Goal: Information Seeking & Learning: Learn about a topic

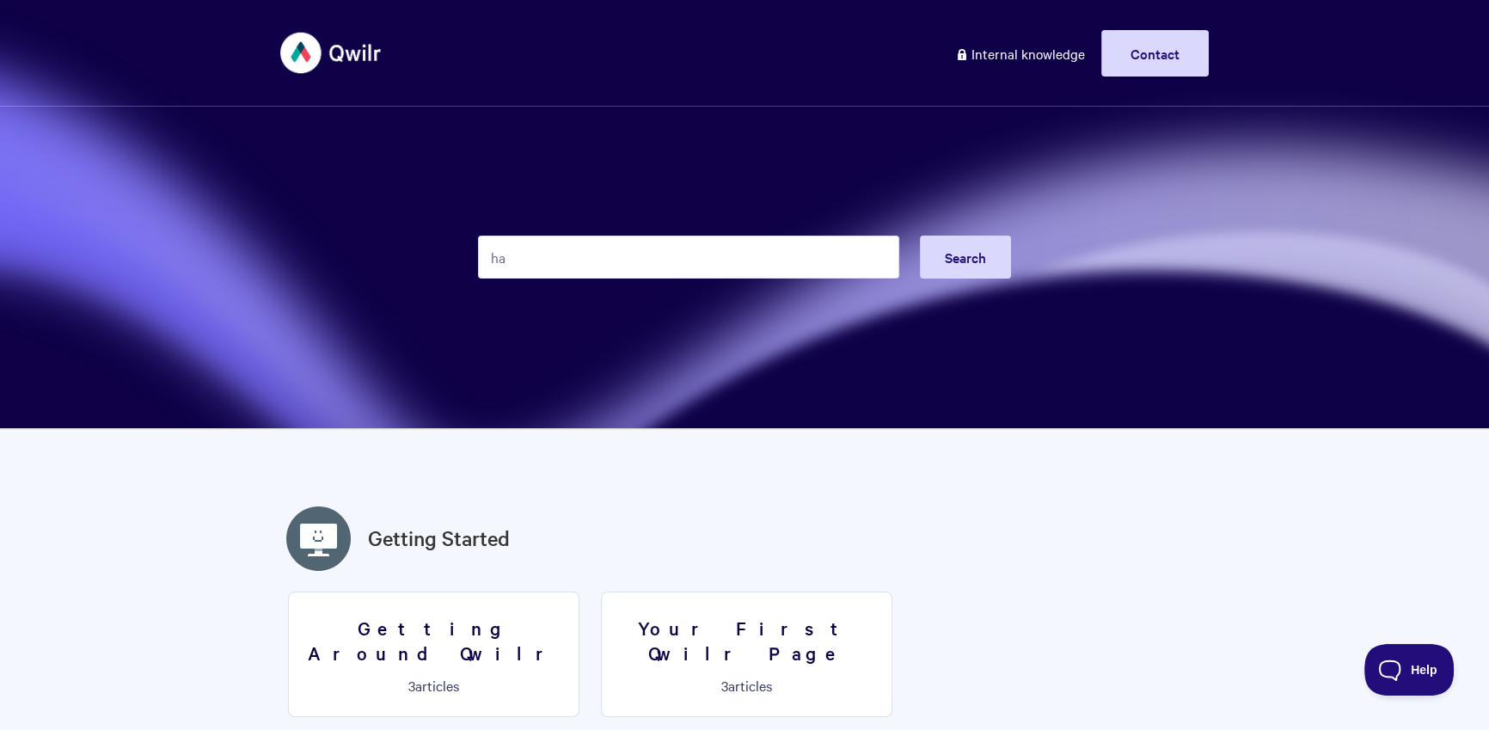
type input "h"
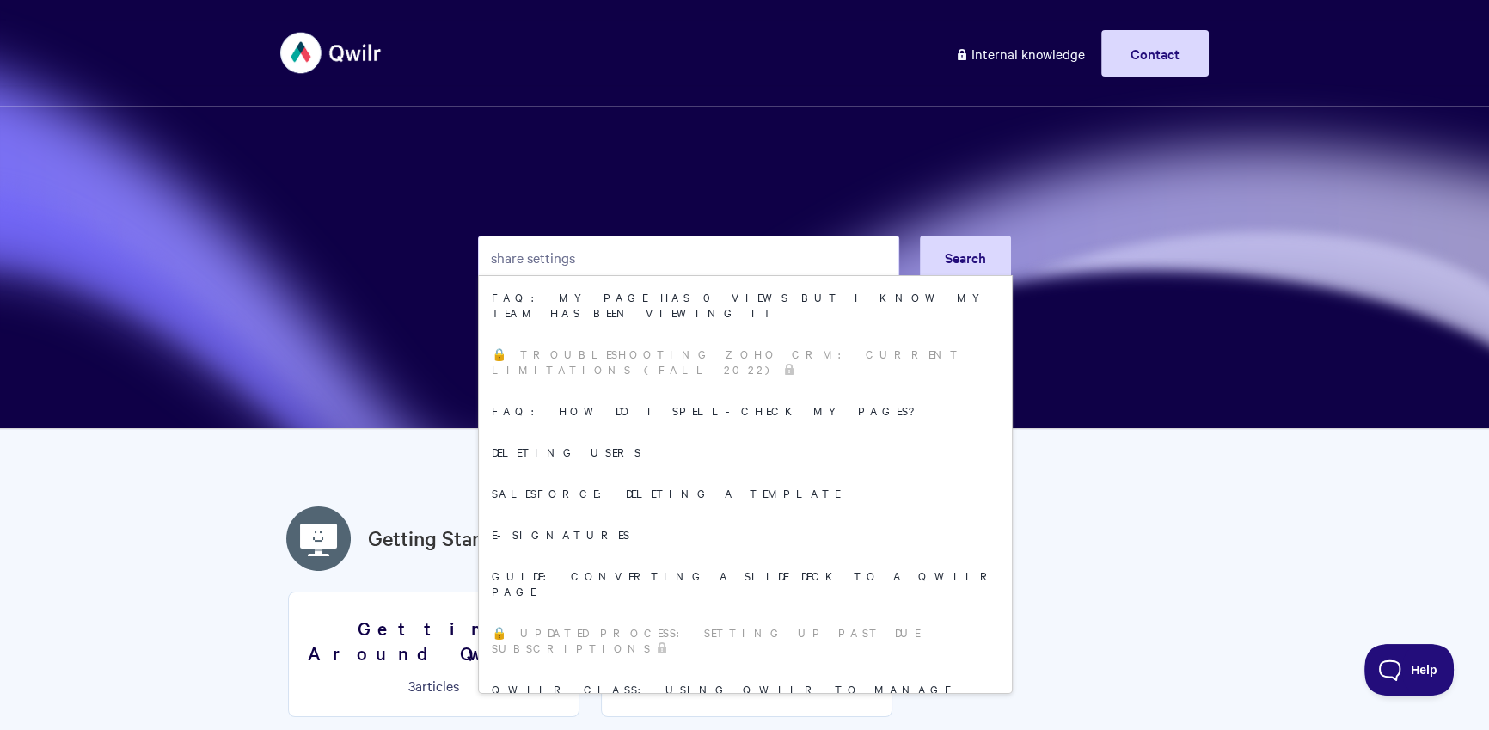
type input "share settings"
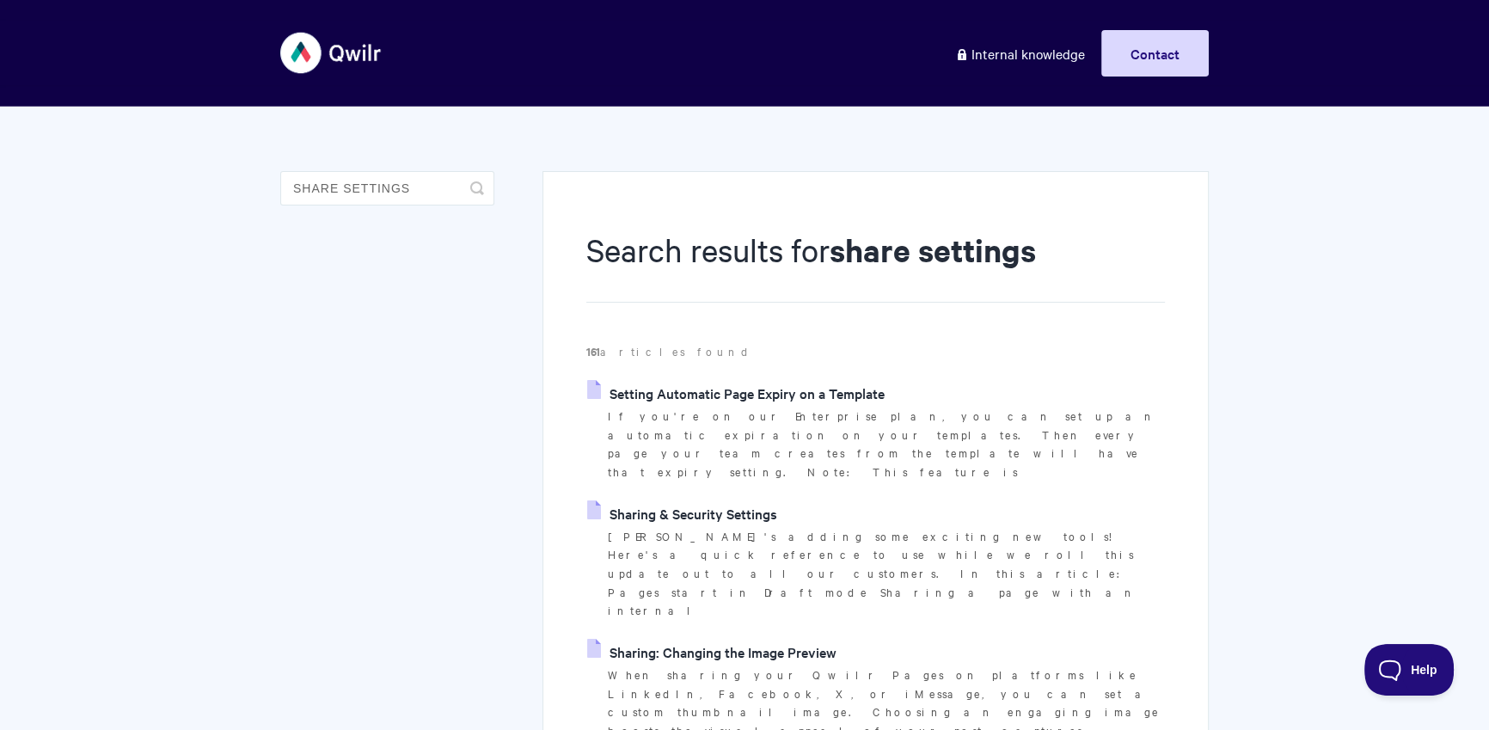
click at [788, 392] on link "Setting Automatic Page Expiry on a Template" at bounding box center [736, 393] width 298 height 26
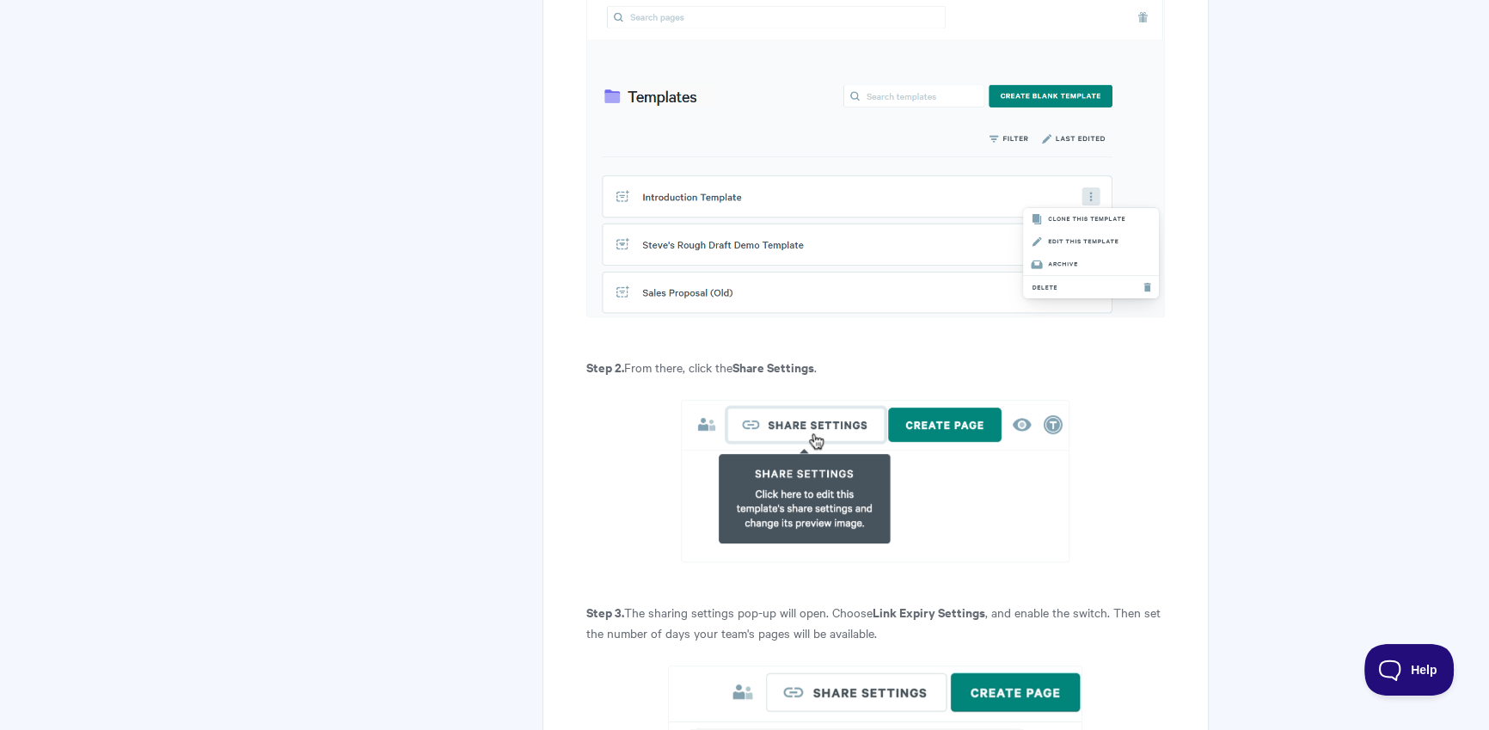
scroll to position [241, 0]
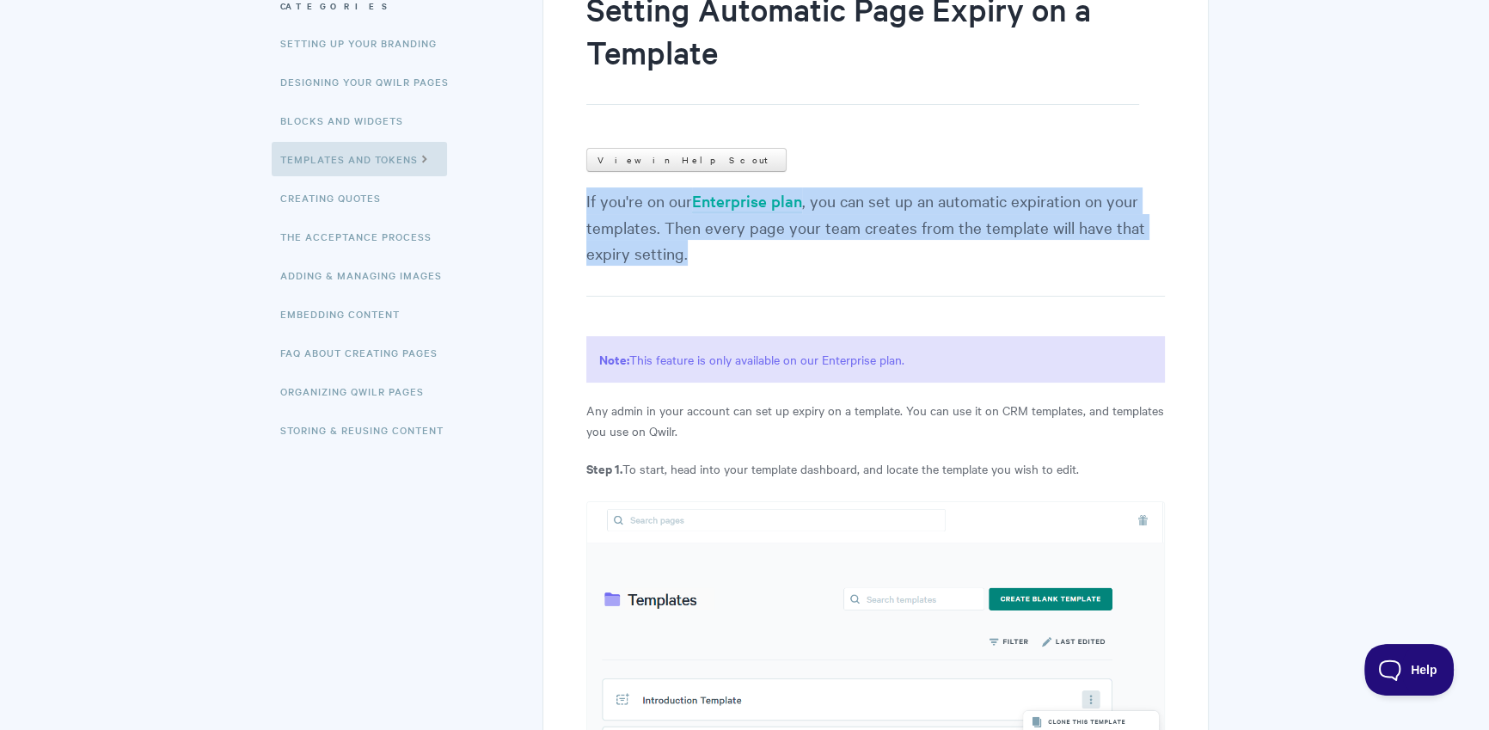
drag, startPoint x: 568, startPoint y: 194, endPoint x: 714, endPoint y: 251, distance: 156.0
copy p "If you're on our Enterprise plan , you can set up an automatic expiration on yo…"
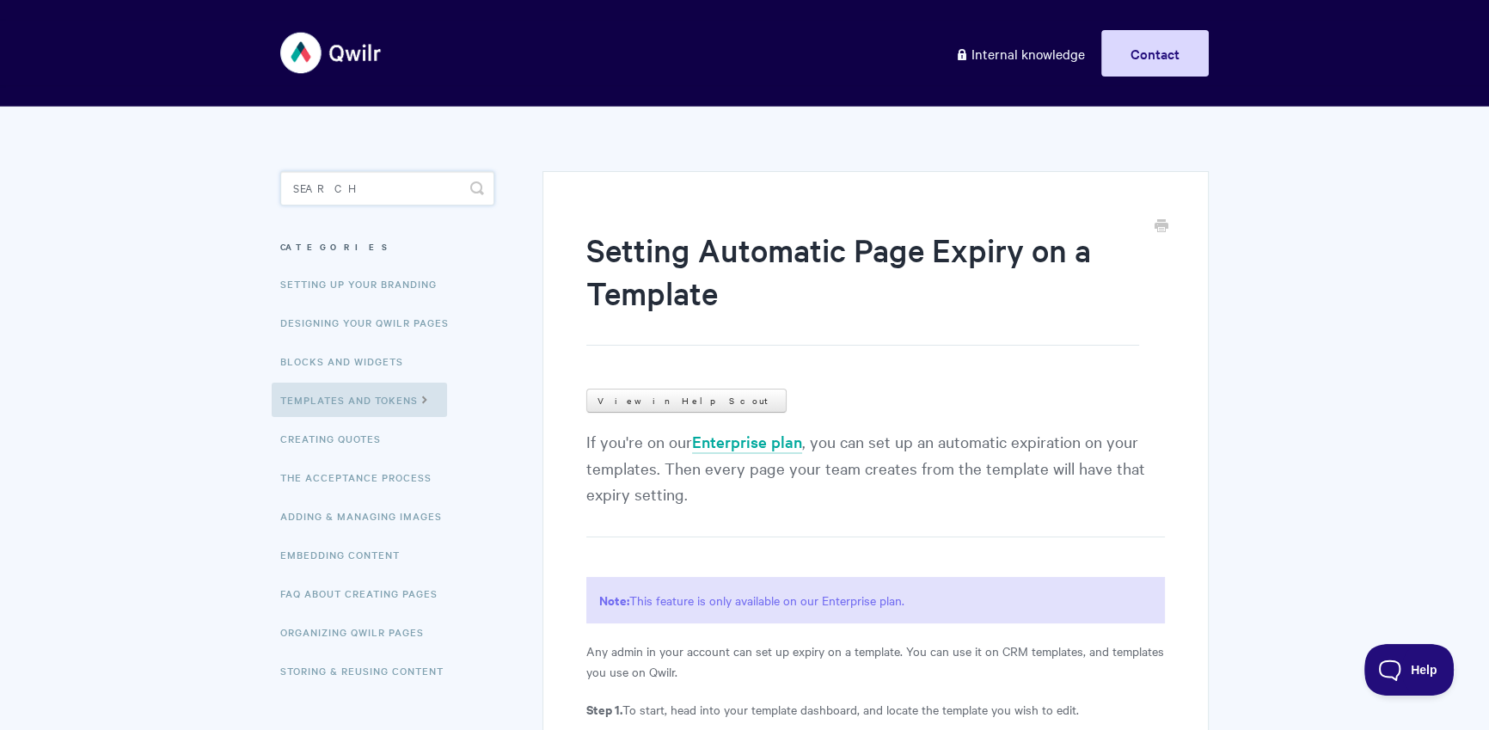
click at [408, 201] on input "Search" at bounding box center [387, 188] width 214 height 34
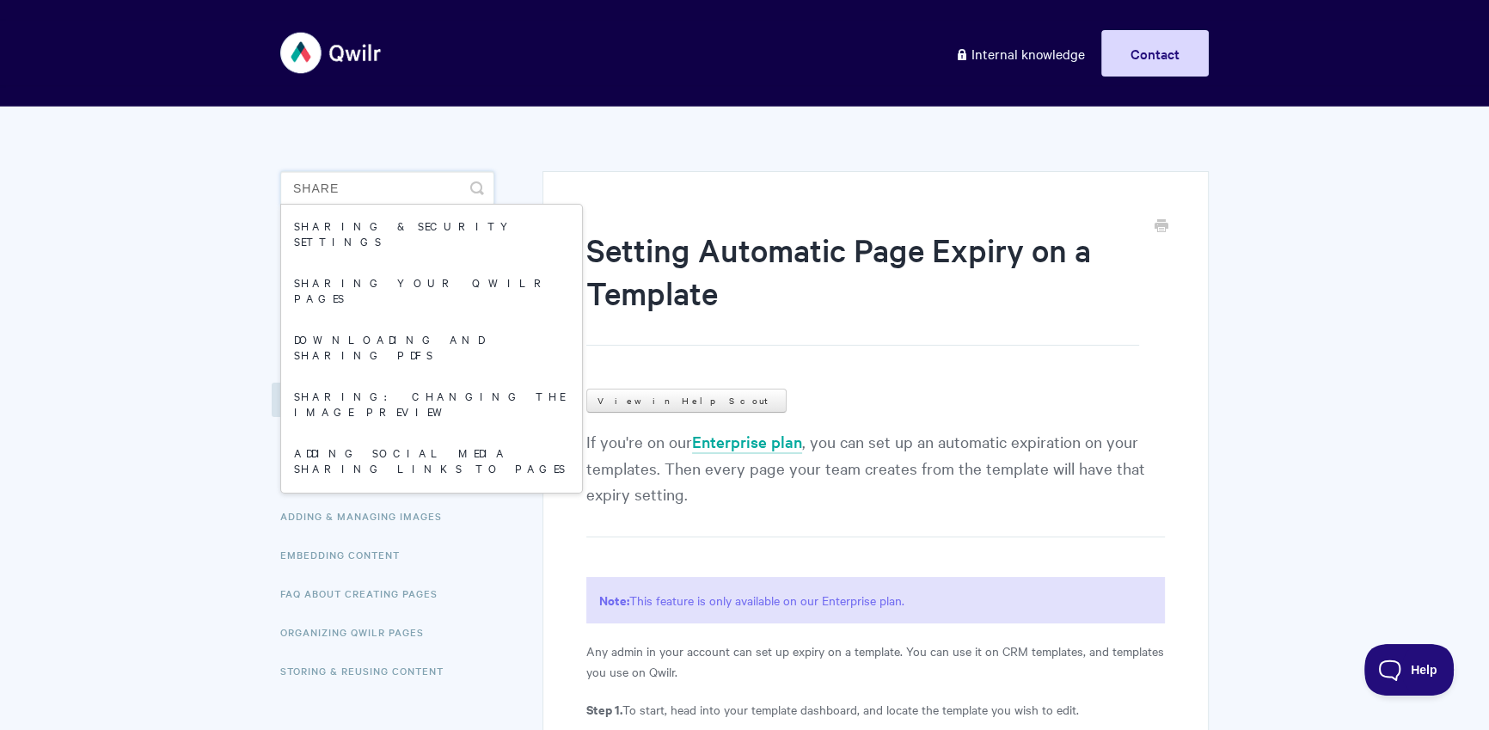
type input "share"
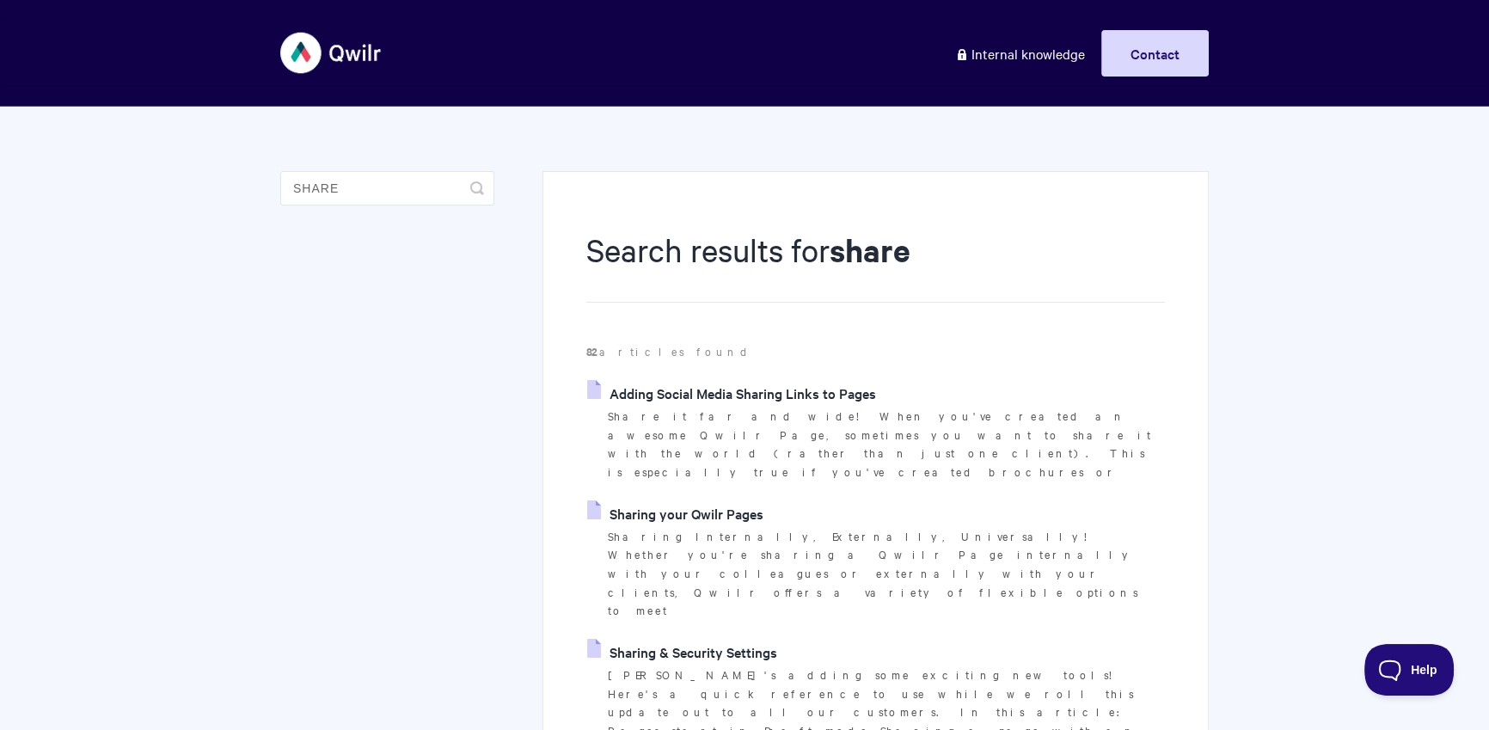
click at [692, 500] on link "Sharing your Qwilr Pages" at bounding box center [675, 513] width 176 height 26
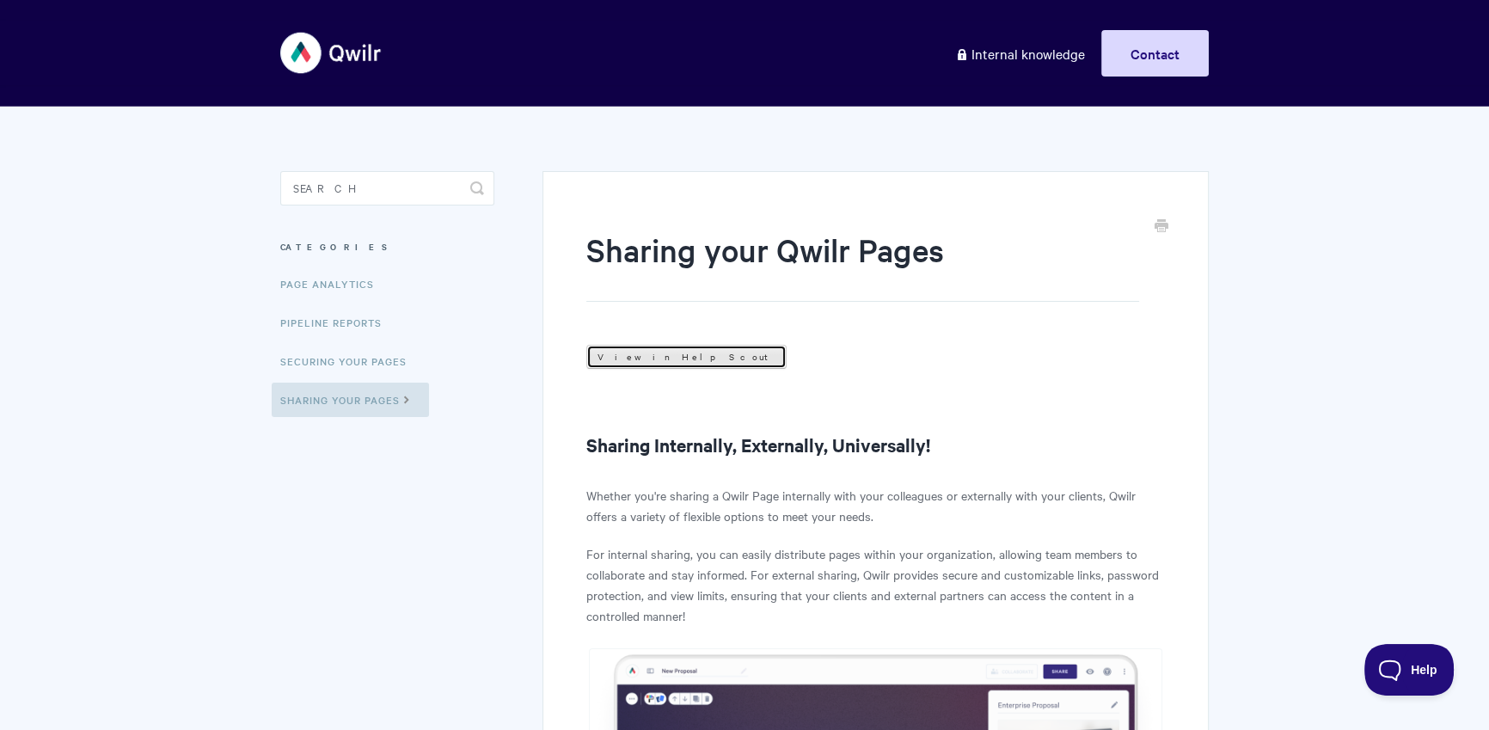
click at [642, 356] on link "View in Help Scout" at bounding box center [686, 357] width 200 height 24
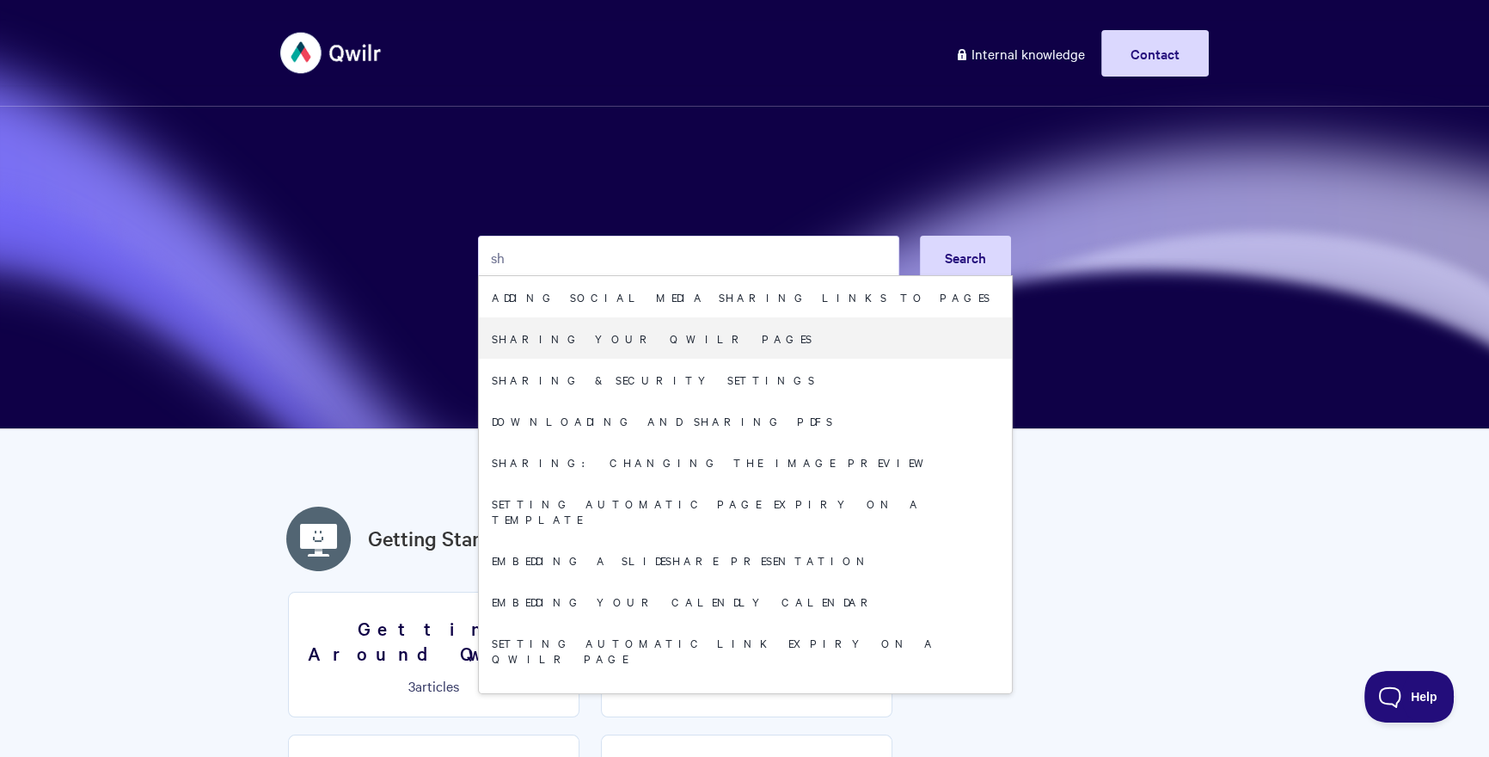
type input "s"
type input "collaborate"
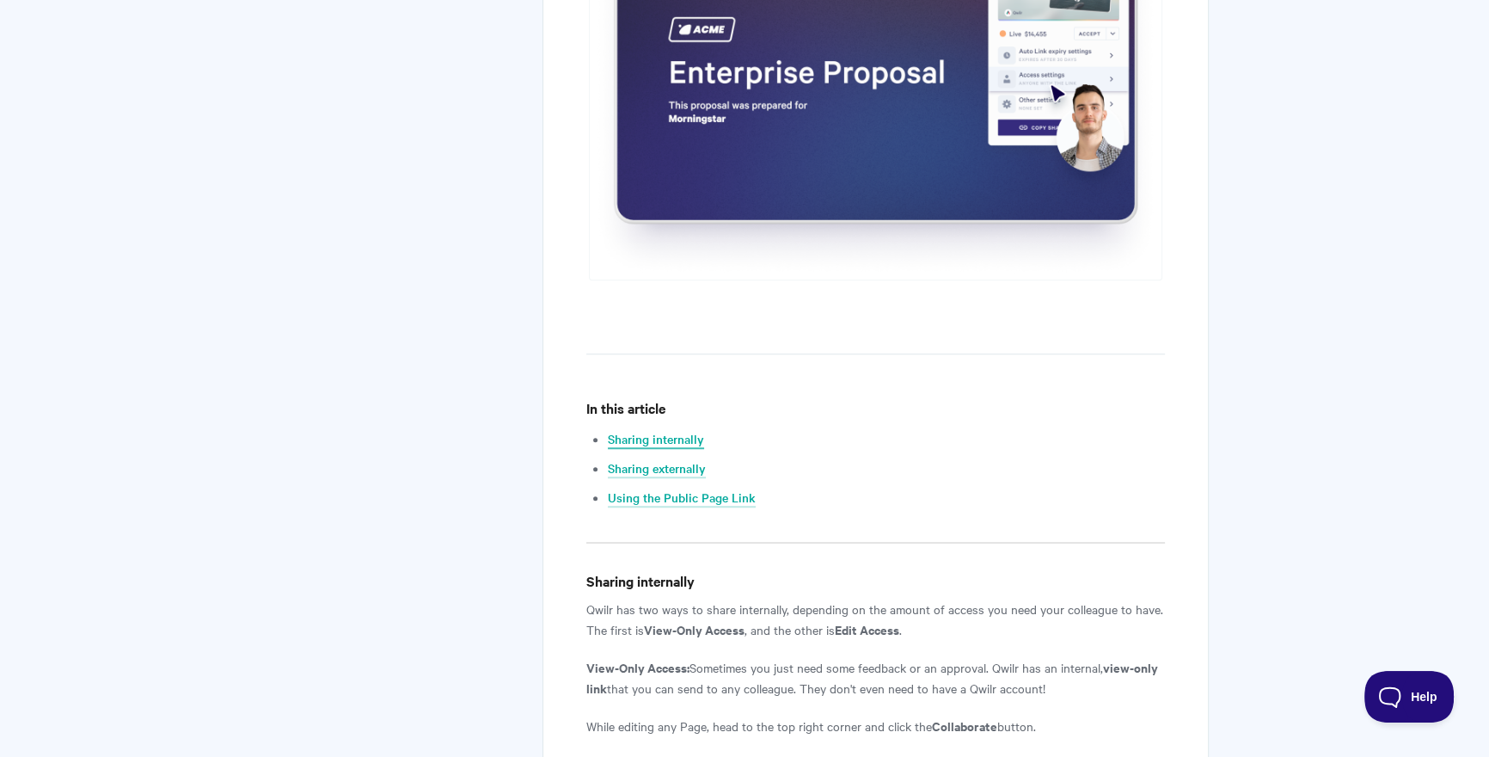
click at [659, 436] on link "Sharing internally" at bounding box center [656, 439] width 96 height 19
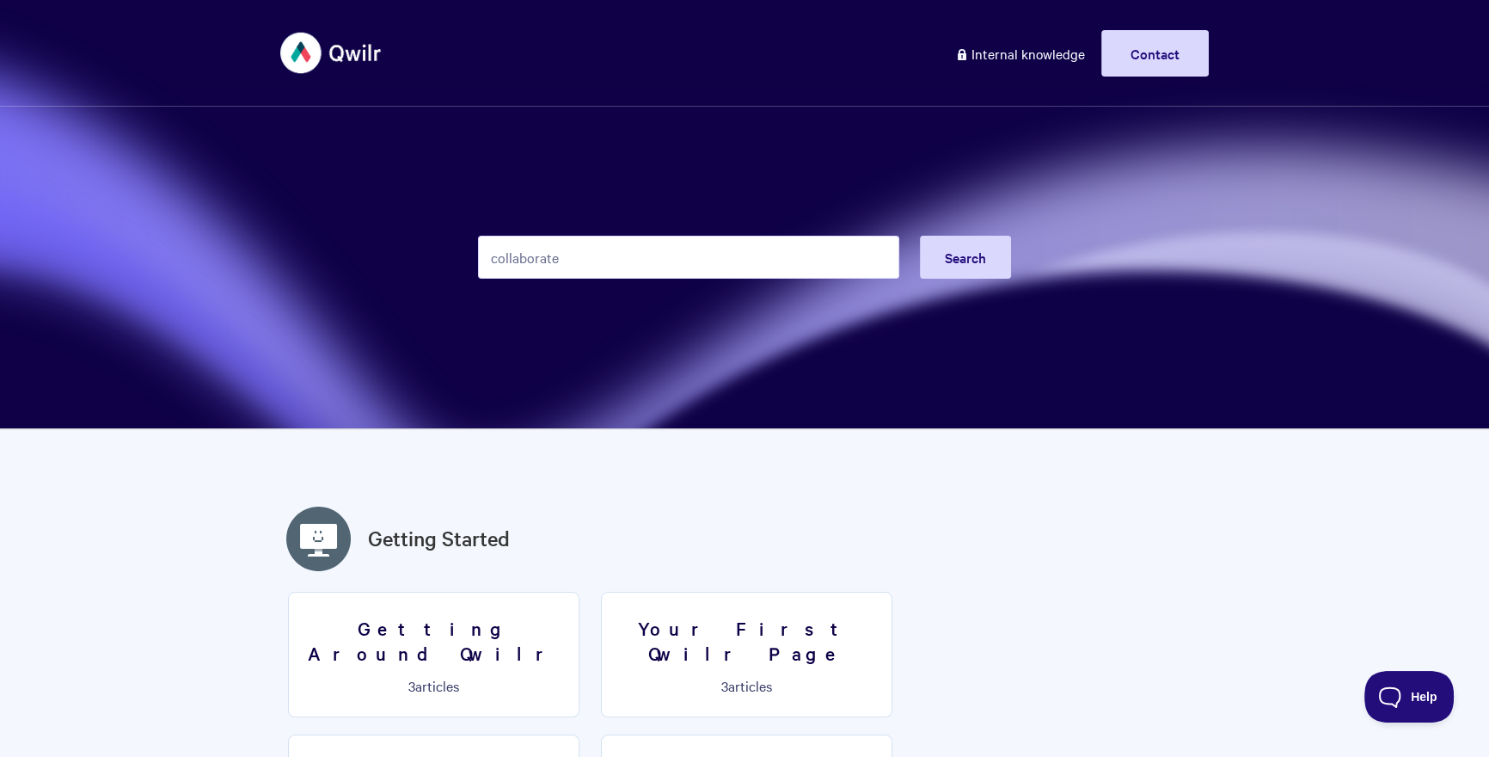
type input "collaborate"
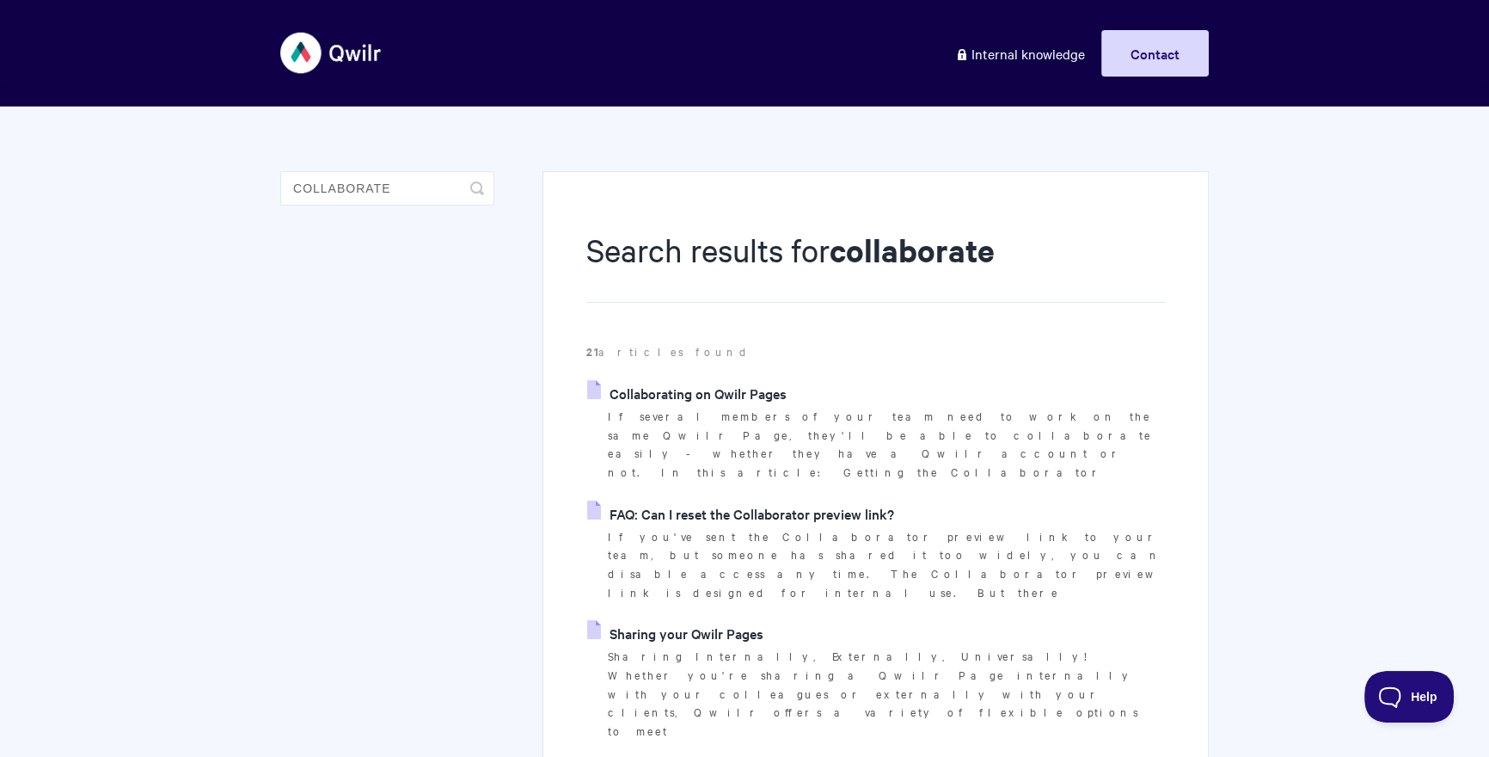
click at [758, 388] on link "Collaborating on Qwilr Pages" at bounding box center [686, 393] width 199 height 26
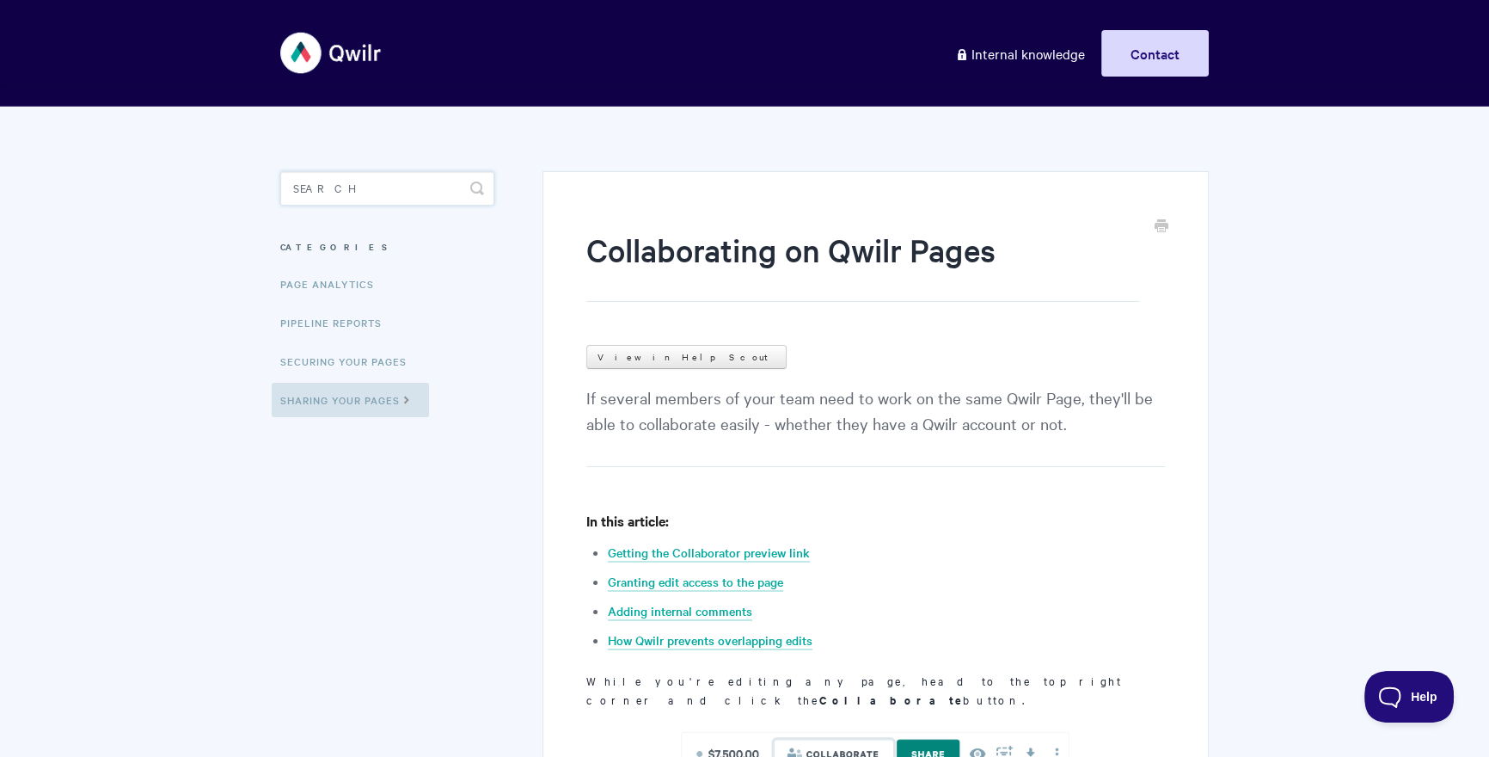
click at [396, 195] on input "Search" at bounding box center [387, 188] width 214 height 34
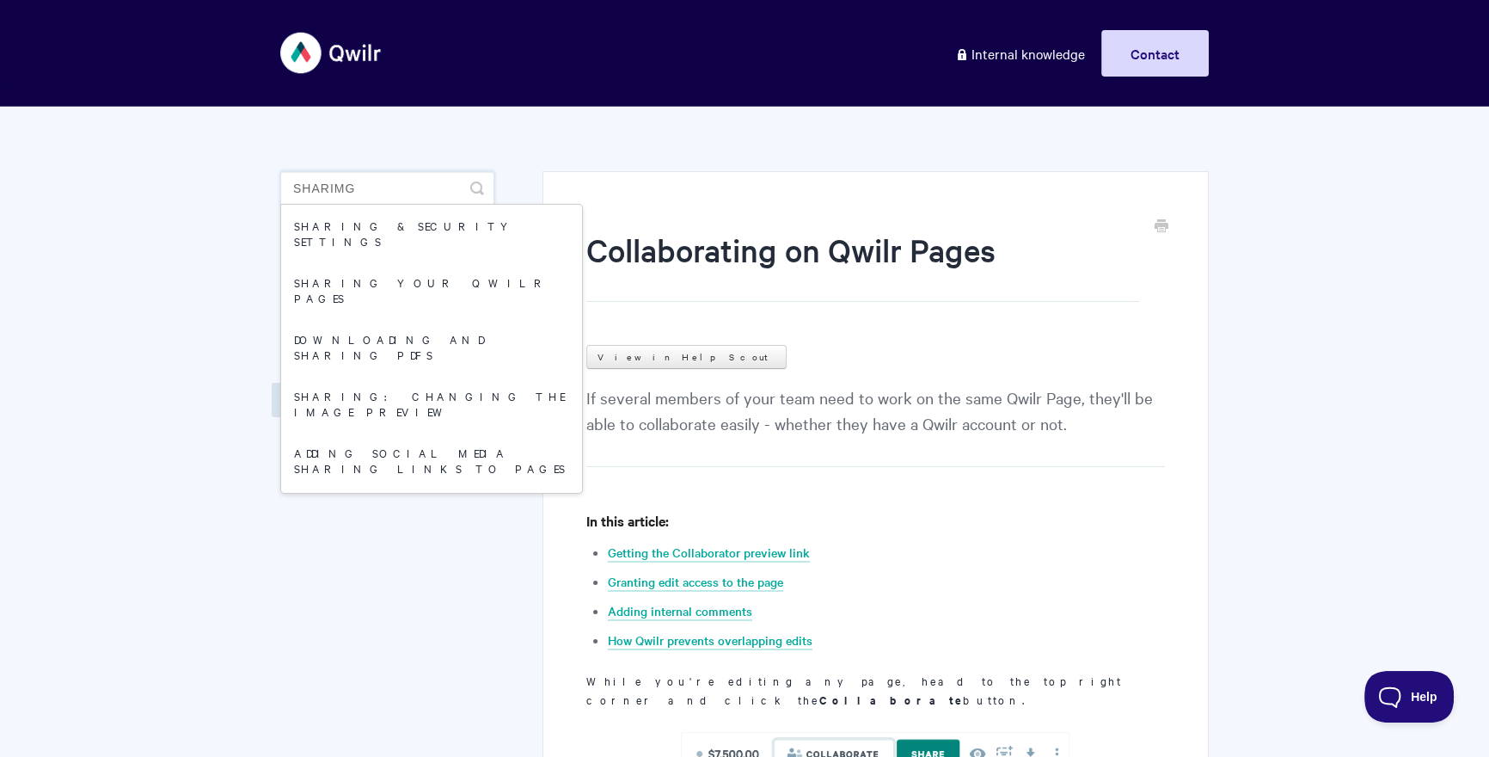
type input "sharimg"
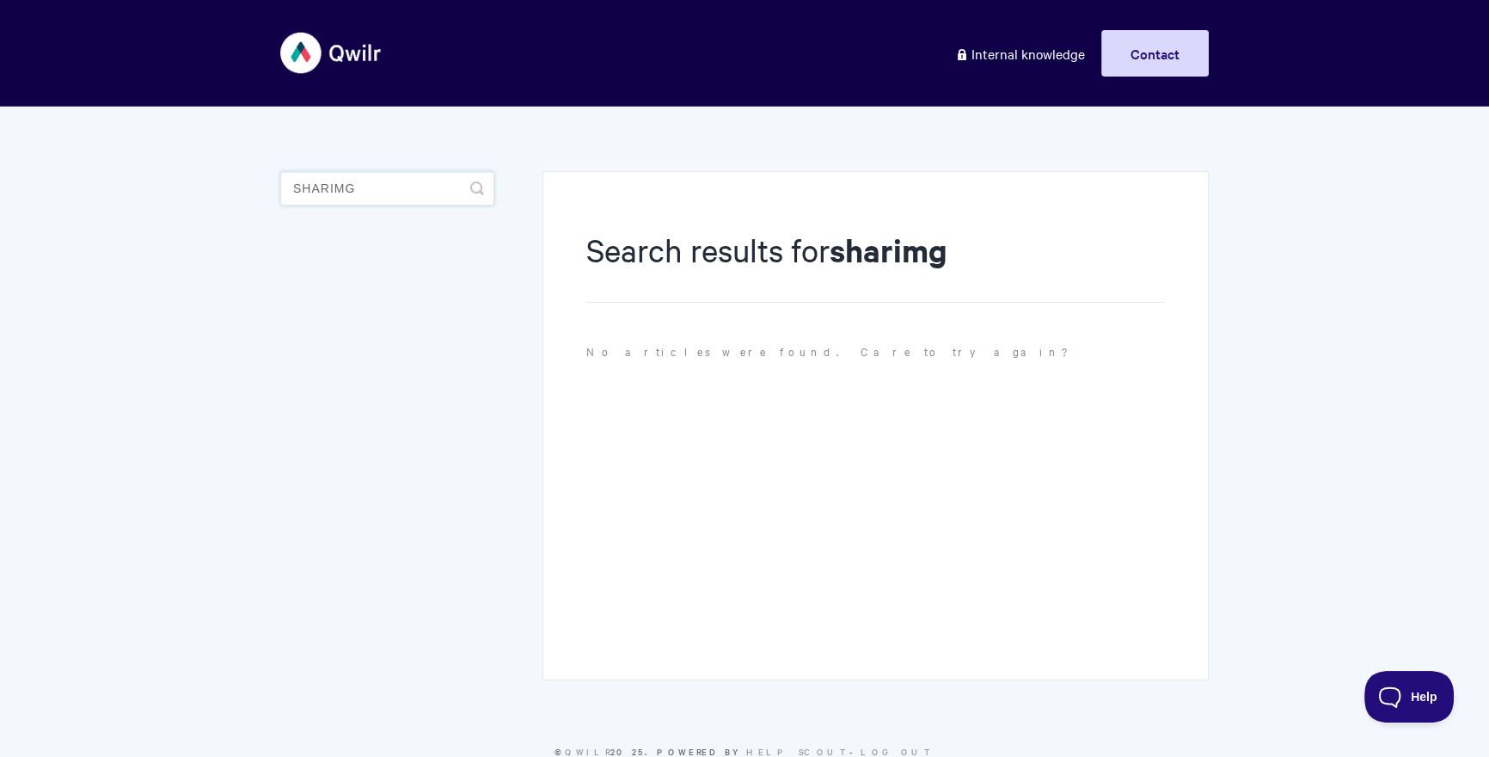
click at [420, 190] on input "sharimg" at bounding box center [387, 188] width 214 height 34
type input "sharing"
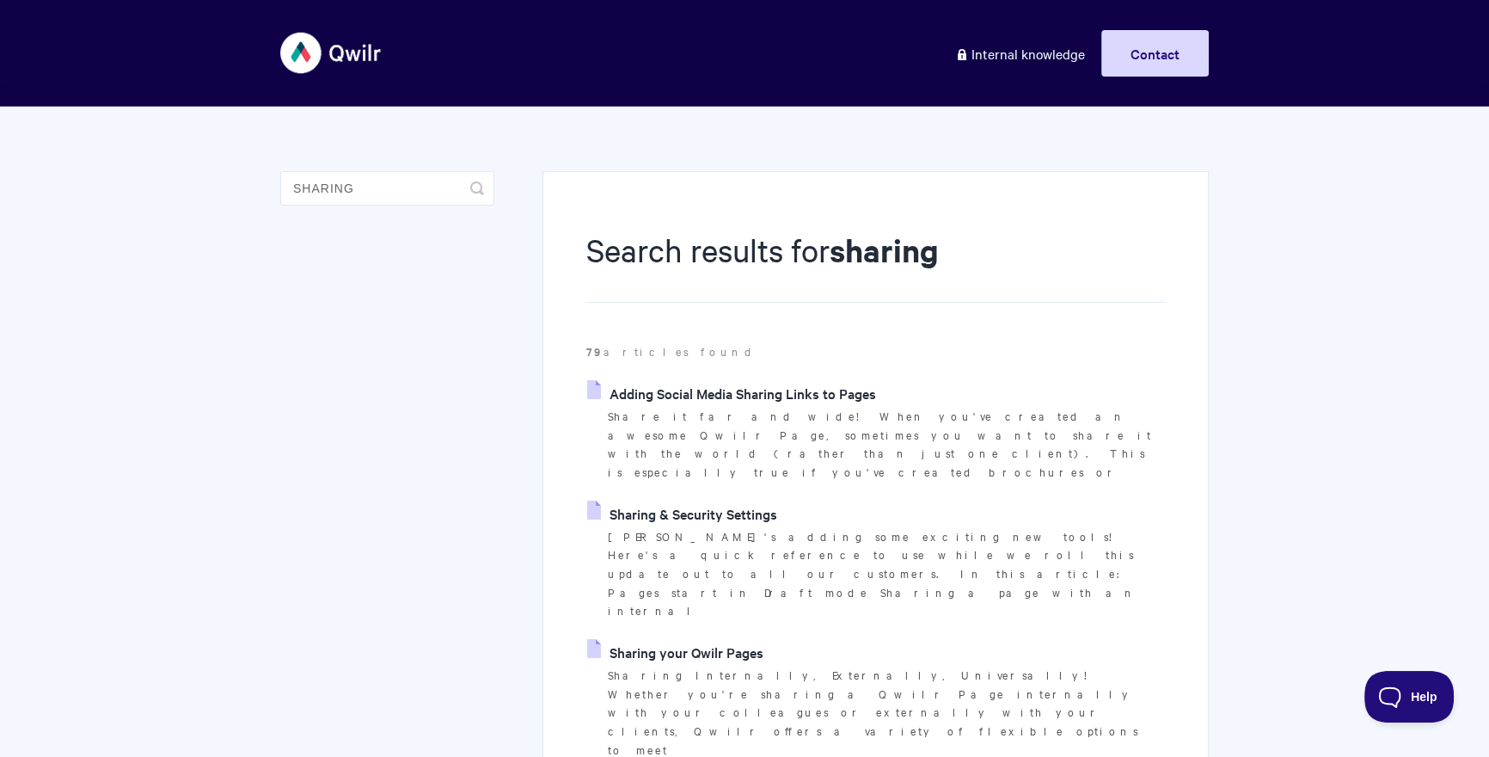
click at [684, 639] on link "Sharing your Qwilr Pages" at bounding box center [675, 652] width 176 height 26
